Goal: Task Accomplishment & Management: Complete application form

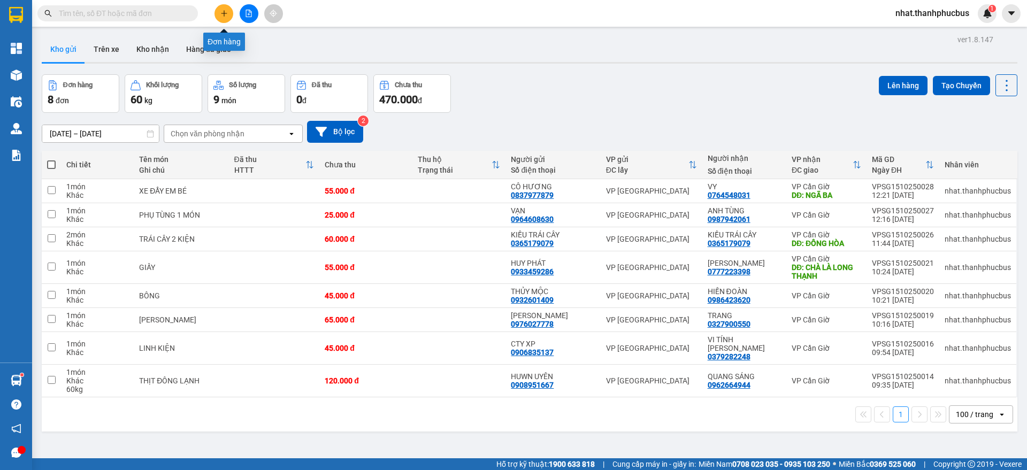
click at [228, 12] on button at bounding box center [223, 13] width 19 height 19
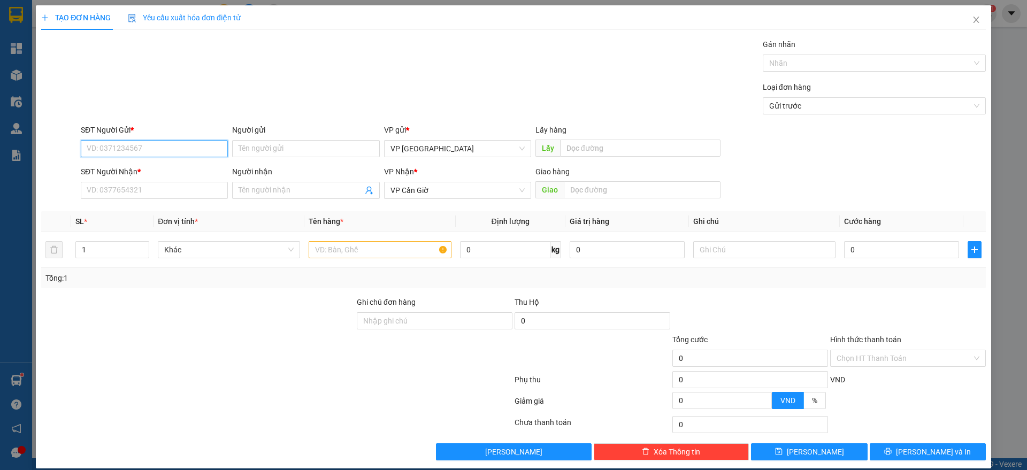
click at [149, 147] on input "SĐT Người Gửi *" at bounding box center [154, 148] width 147 height 17
click at [153, 166] on div "0919045257 - [PERSON_NAME]" at bounding box center [153, 170] width 133 height 12
type input "0919045257"
type input "ANH NAM"
type input "125.000"
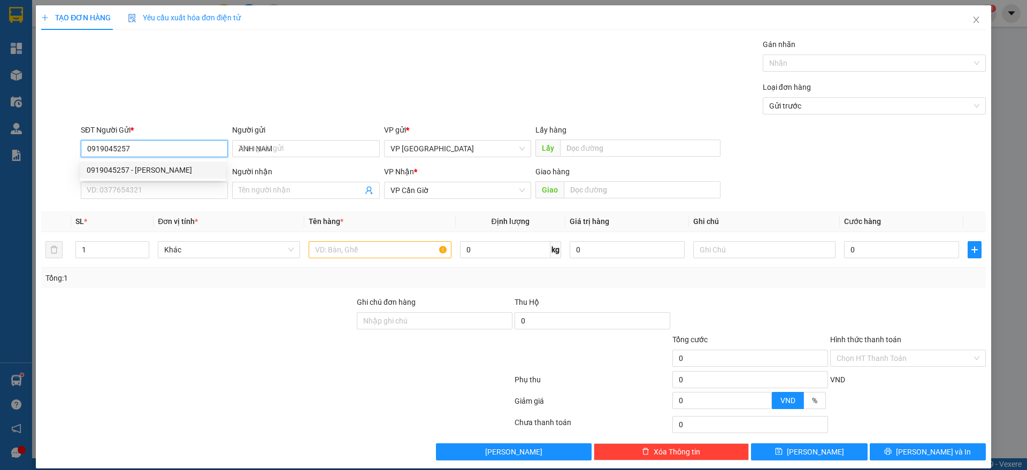
type input "125.000"
type input "0919045257"
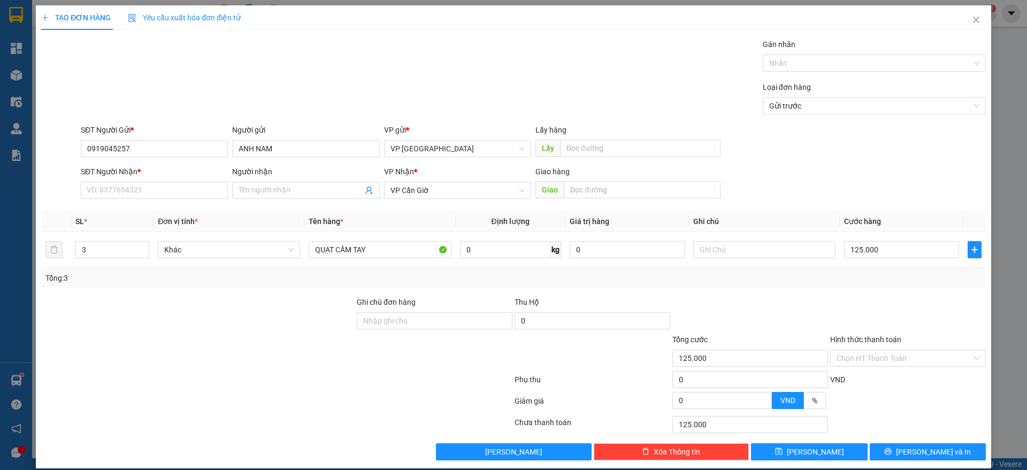
click at [148, 181] on div "SĐT Người Nhận *" at bounding box center [154, 174] width 147 height 16
click at [148, 193] on input "SĐT Người Nhận *" at bounding box center [154, 190] width 147 height 17
click at [149, 203] on div "0944023440 - [PERSON_NAME]" at bounding box center [152, 211] width 145 height 17
type input "0944023440"
type input "[PERSON_NAME]"
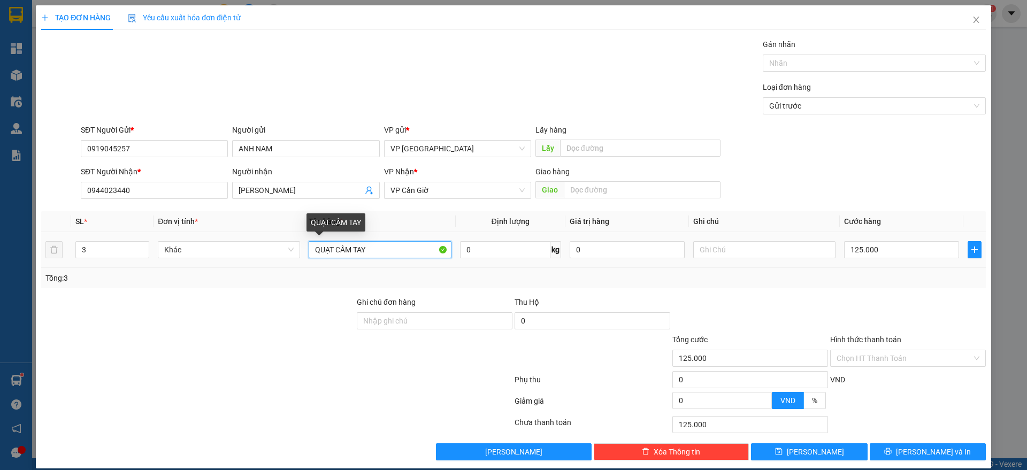
click at [390, 251] on input "QUẠT CẦM TAY" at bounding box center [380, 249] width 142 height 17
click at [142, 251] on icon "down" at bounding box center [144, 253] width 4 height 4
type input "1"
click at [142, 251] on icon "down" at bounding box center [144, 253] width 4 height 4
click at [928, 243] on input "125.000" at bounding box center [901, 249] width 115 height 17
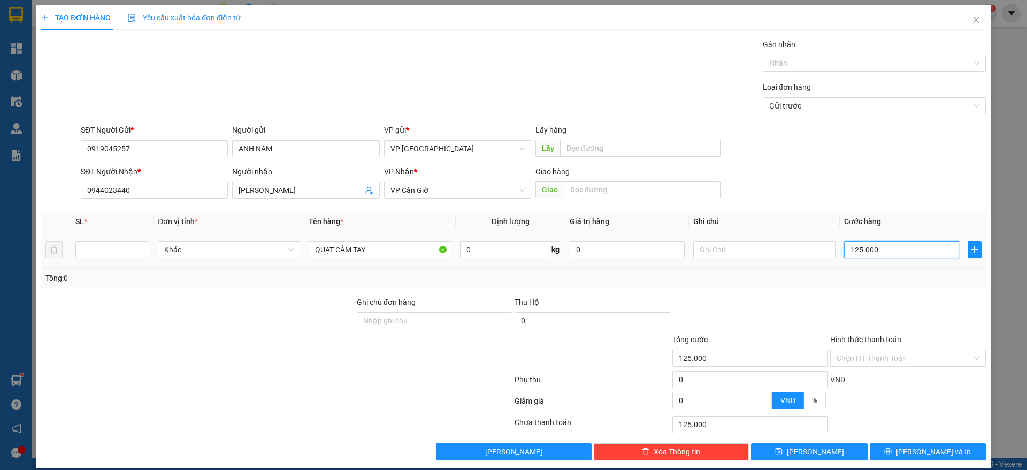
type input "2"
type input "25"
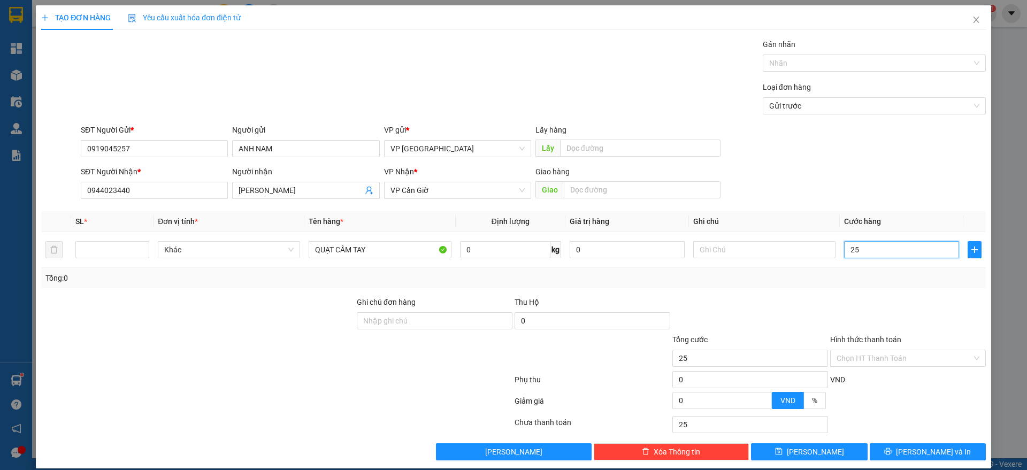
type input "25"
type input "25.000"
click at [887, 312] on div at bounding box center [908, 314] width 158 height 37
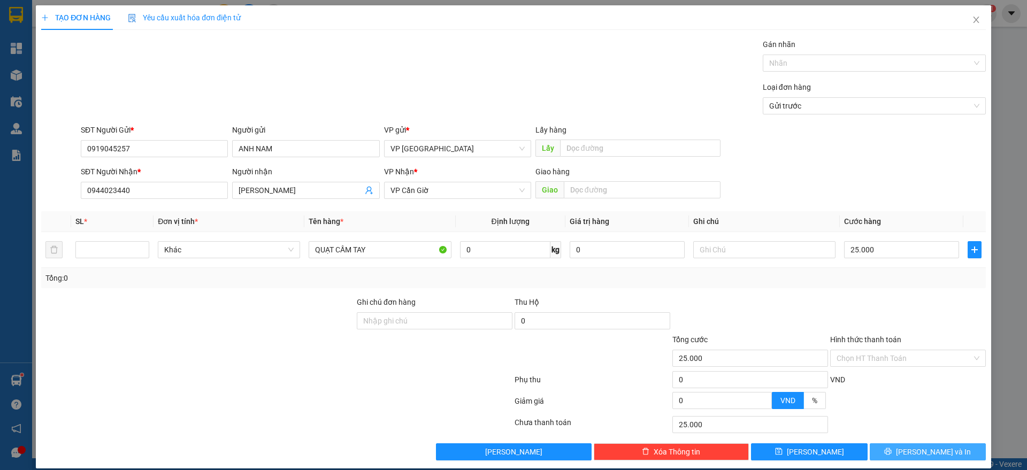
click at [894, 449] on button "[PERSON_NAME] và In" at bounding box center [928, 451] width 116 height 17
click at [163, 151] on input "0919045257" at bounding box center [154, 148] width 147 height 17
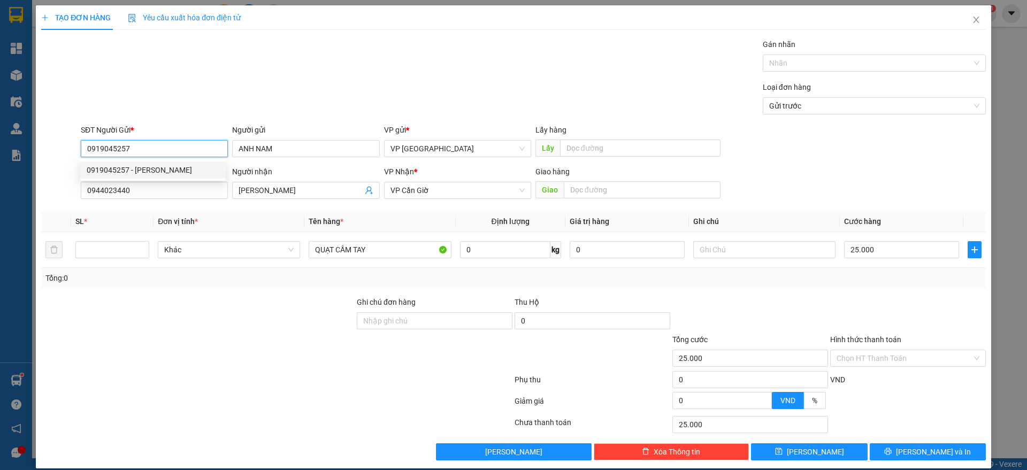
click at [163, 151] on input "0919045257" at bounding box center [154, 148] width 147 height 17
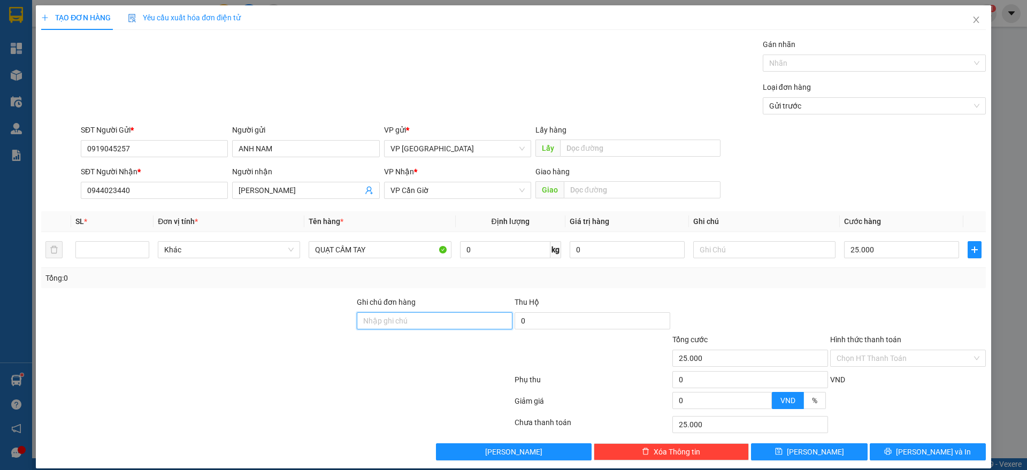
drag, startPoint x: 354, startPoint y: 314, endPoint x: 896, endPoint y: 395, distance: 548.2
click at [896, 395] on form "Ghi chú đơn hàng Thu Hộ 0 Tổng cước 25.000 Hình thức thanh toán Chọn HT Thanh T…" at bounding box center [513, 355] width 944 height 118
click at [891, 450] on icon "printer" at bounding box center [887, 451] width 7 height 7
click at [117, 247] on input "number" at bounding box center [112, 250] width 73 height 16
type input "1"
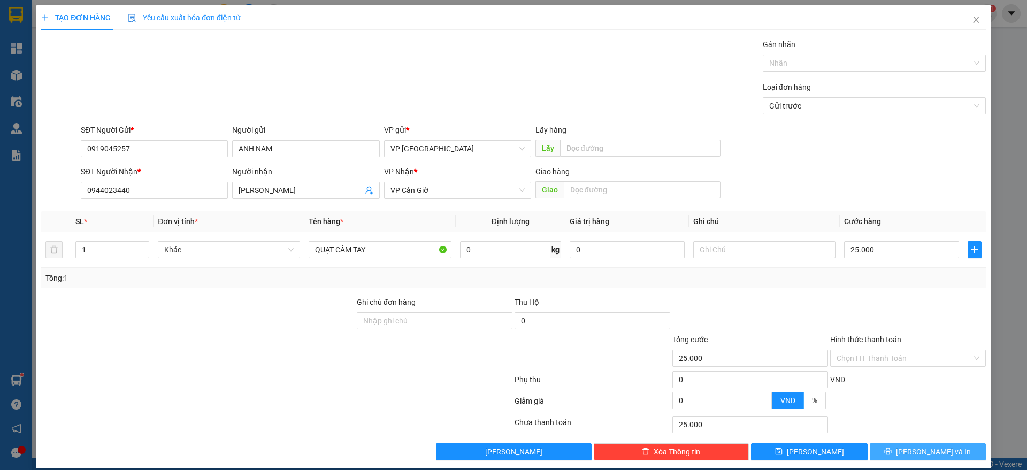
click at [883, 457] on button "[PERSON_NAME] và In" at bounding box center [928, 451] width 116 height 17
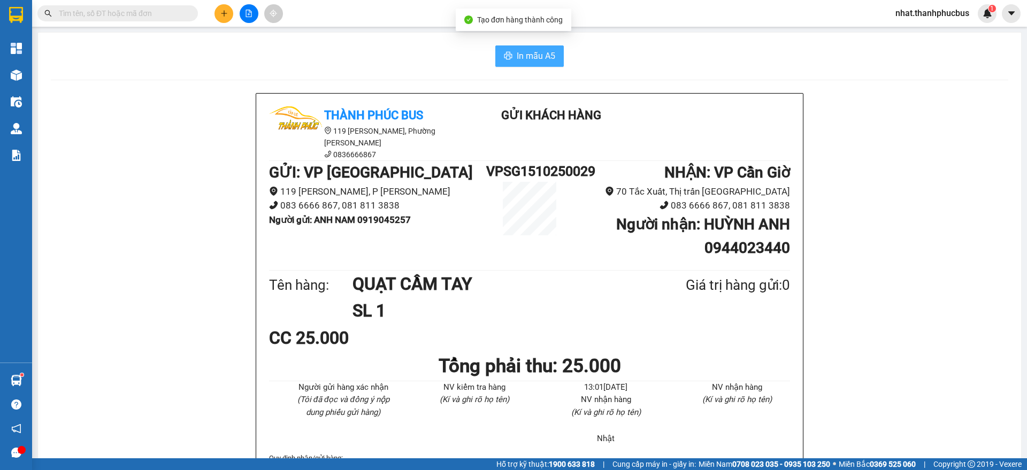
click at [537, 62] on span "In mẫu A5" at bounding box center [536, 55] width 39 height 13
